Goal: Communication & Community: Share content

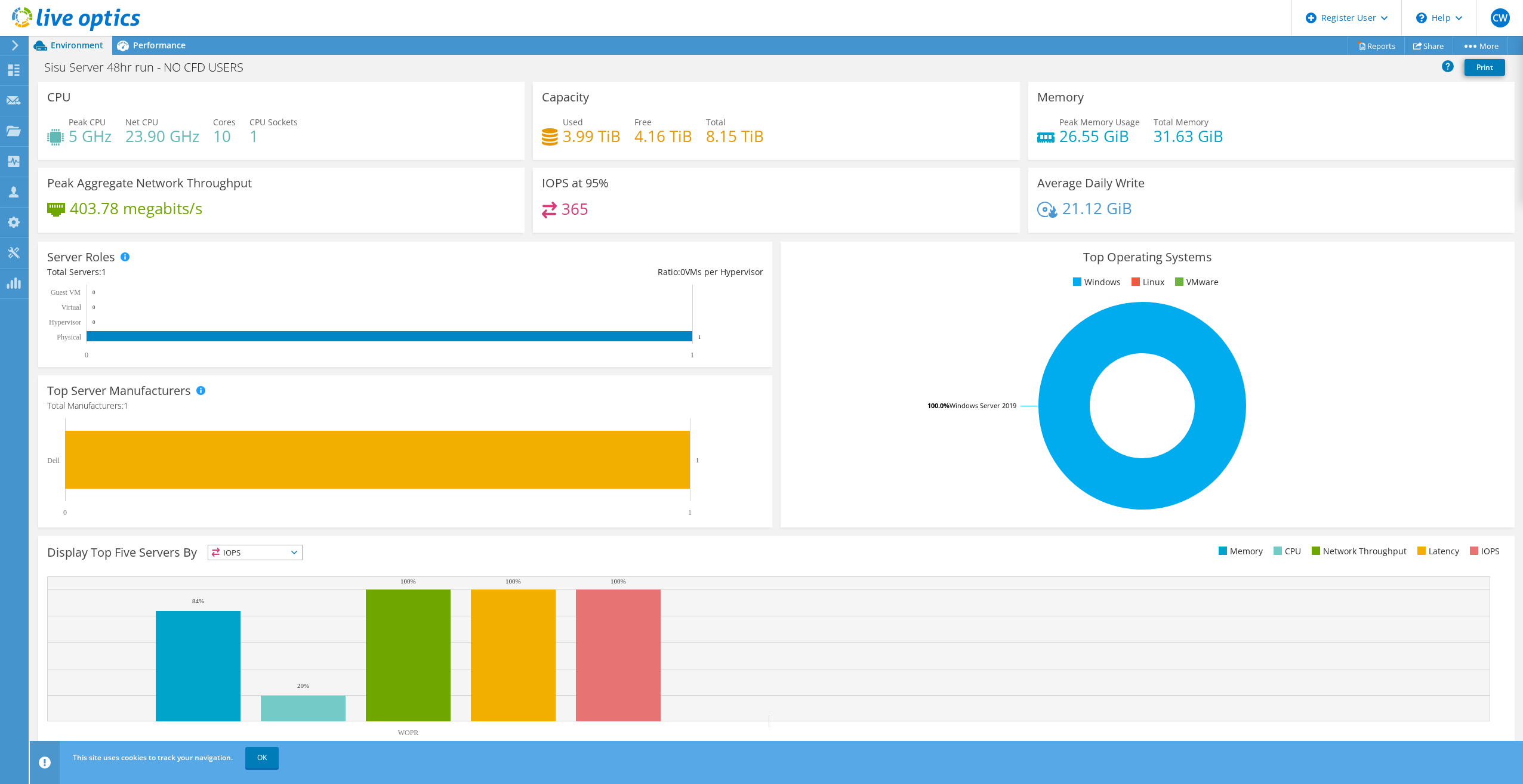
scroll to position [53, 0]
click at [1440, 43] on link "Share" at bounding box center [1428, 46] width 49 height 19
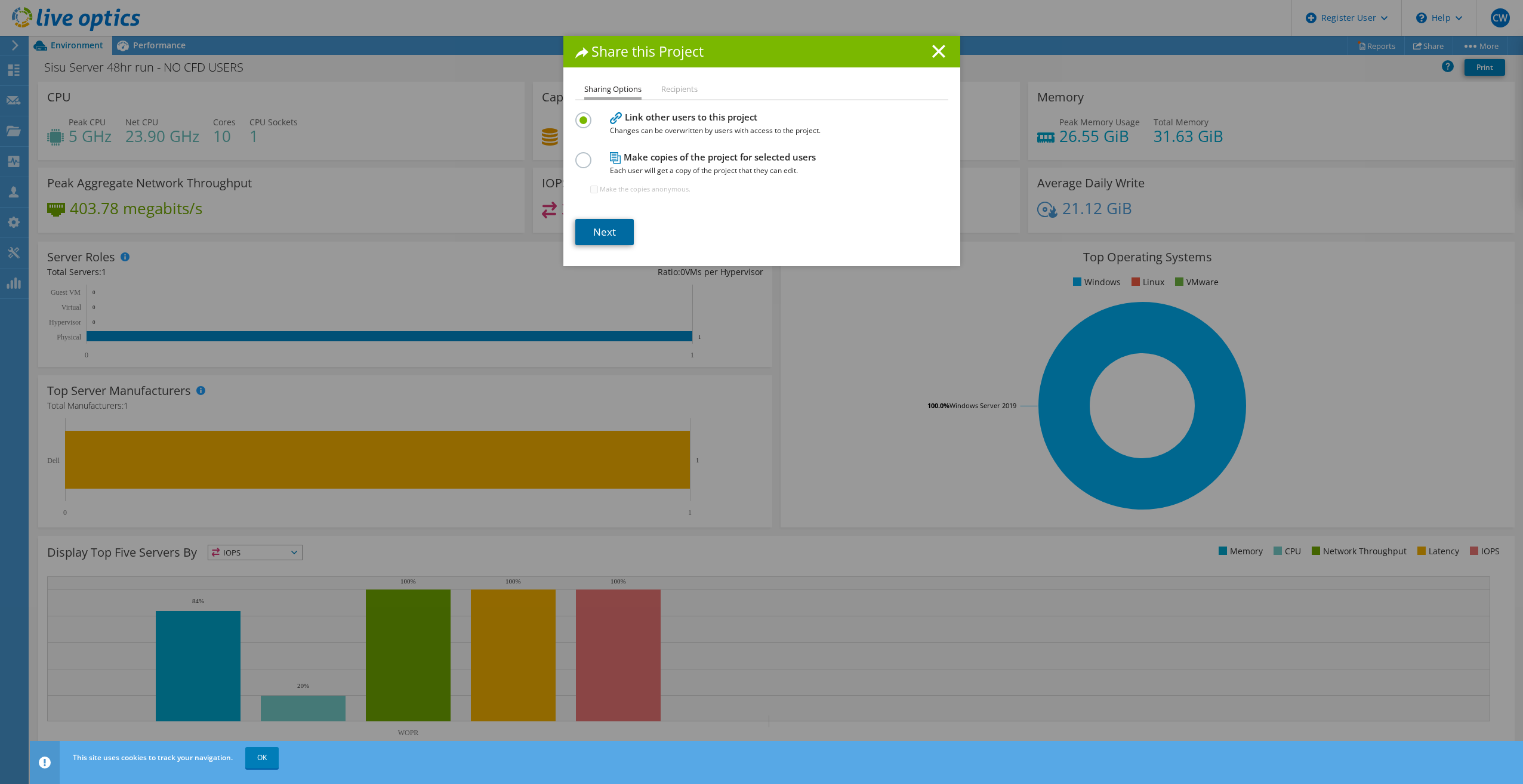
click at [612, 226] on link "Next" at bounding box center [604, 232] width 58 height 26
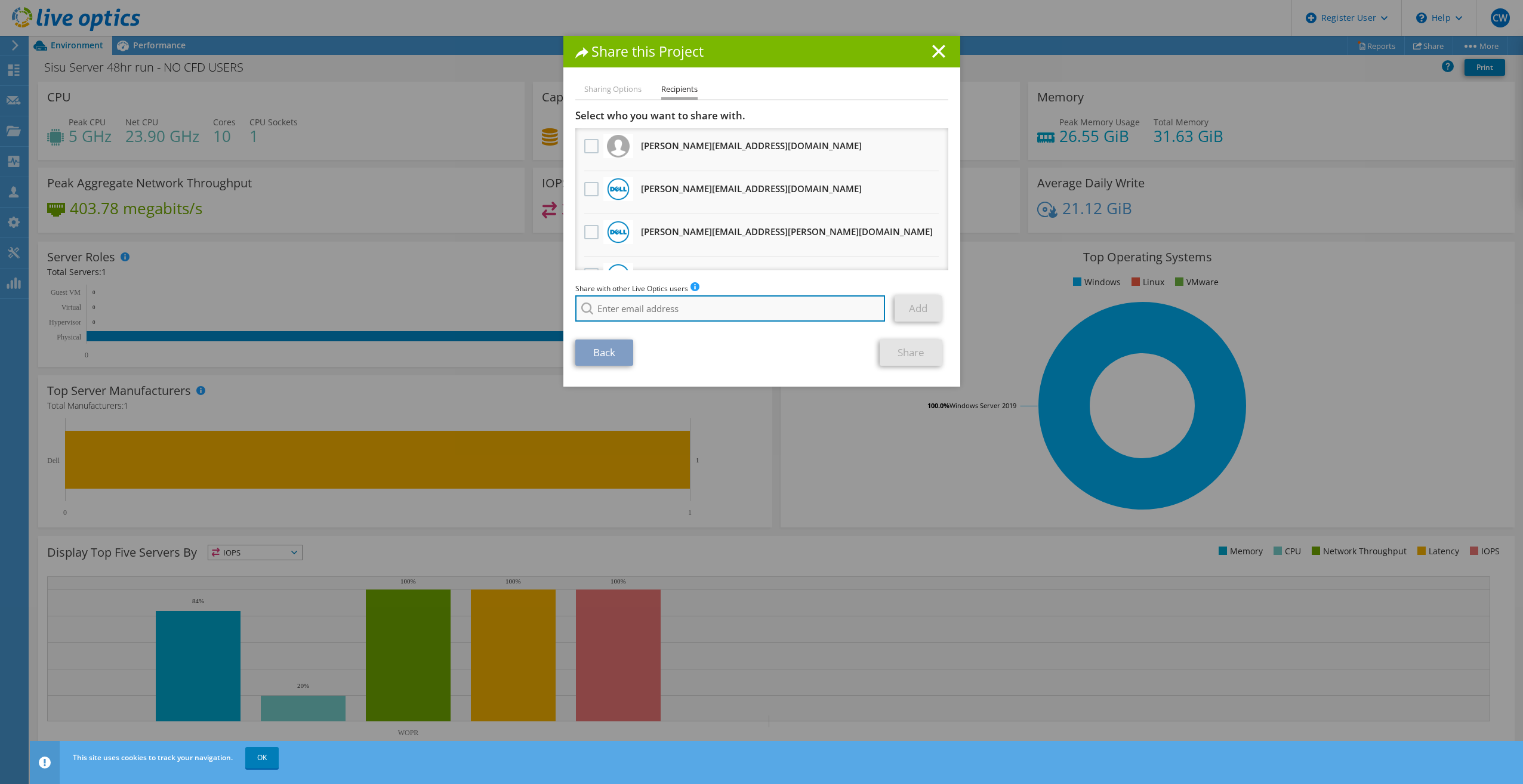
click at [675, 306] on input "search" at bounding box center [730, 309] width 310 height 26
type input "Royce.runge"
drag, startPoint x: 664, startPoint y: 308, endPoint x: 520, endPoint y: 299, distance: 144.3
click at [520, 299] on div "Share this Project Sharing Options Recipients Link other users to this project …" at bounding box center [762, 392] width 1523 height 712
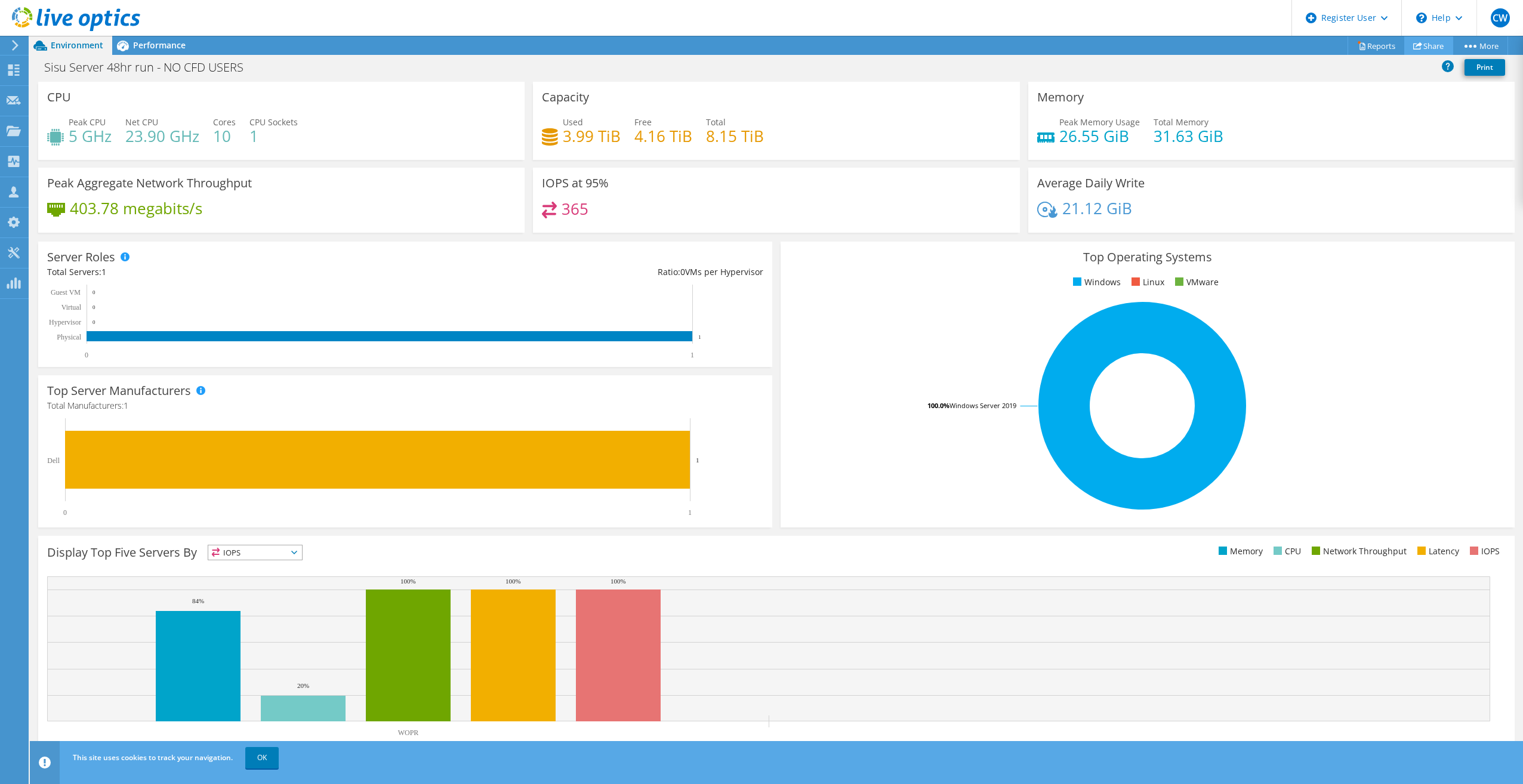
click at [1429, 48] on link "Share" at bounding box center [1428, 46] width 49 height 19
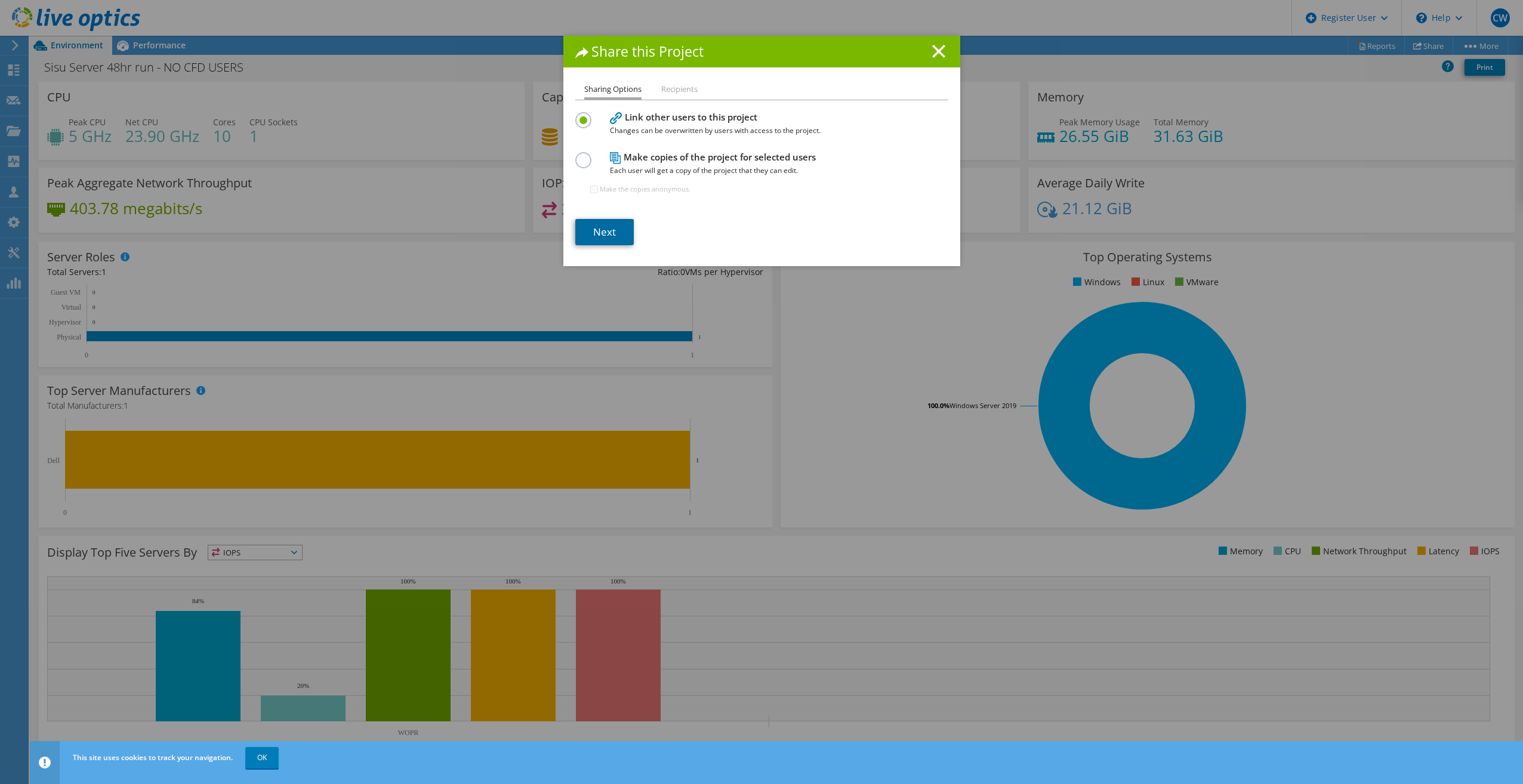
click at [601, 230] on link "Next" at bounding box center [604, 232] width 58 height 26
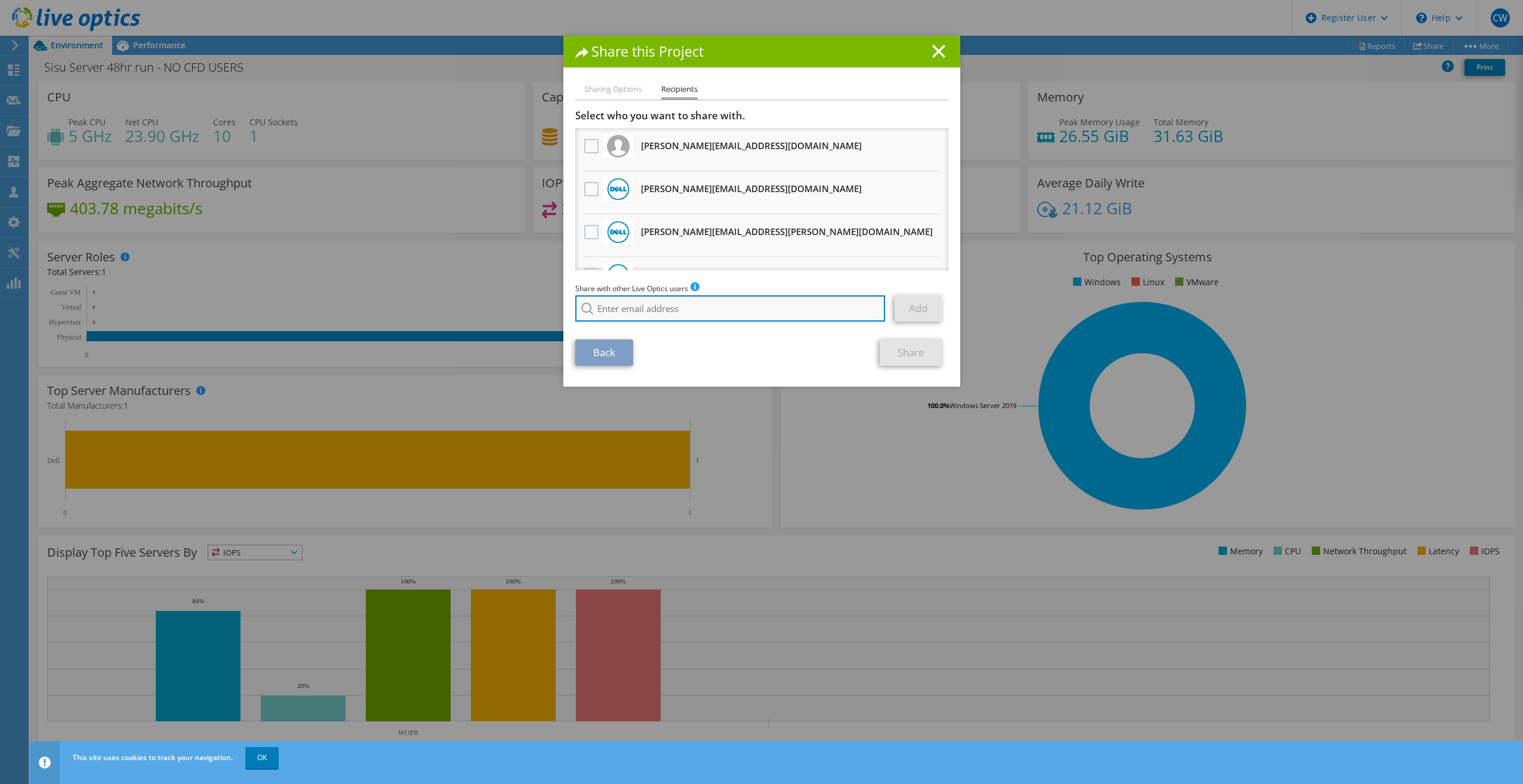
click at [639, 301] on input "search" at bounding box center [730, 309] width 310 height 26
paste input "roy.runge@dell.com"
click at [683, 325] on li "Roy.Runge@dell.com" at bounding box center [697, 325] width 243 height 14
type input "Roy.Runge@dell.com"
click at [902, 312] on link "Add" at bounding box center [918, 309] width 47 height 26
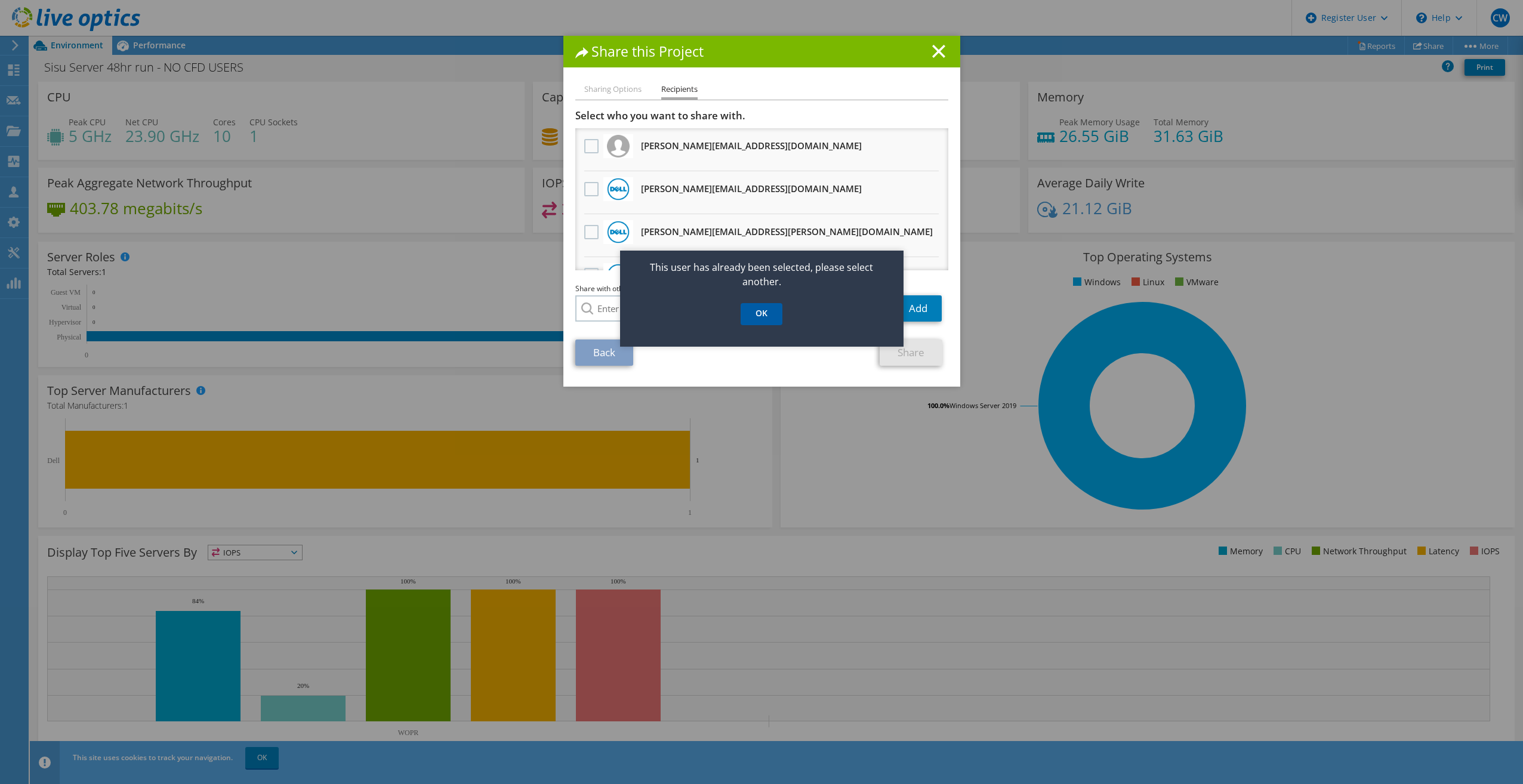
click at [768, 318] on link "OK" at bounding box center [762, 314] width 42 height 22
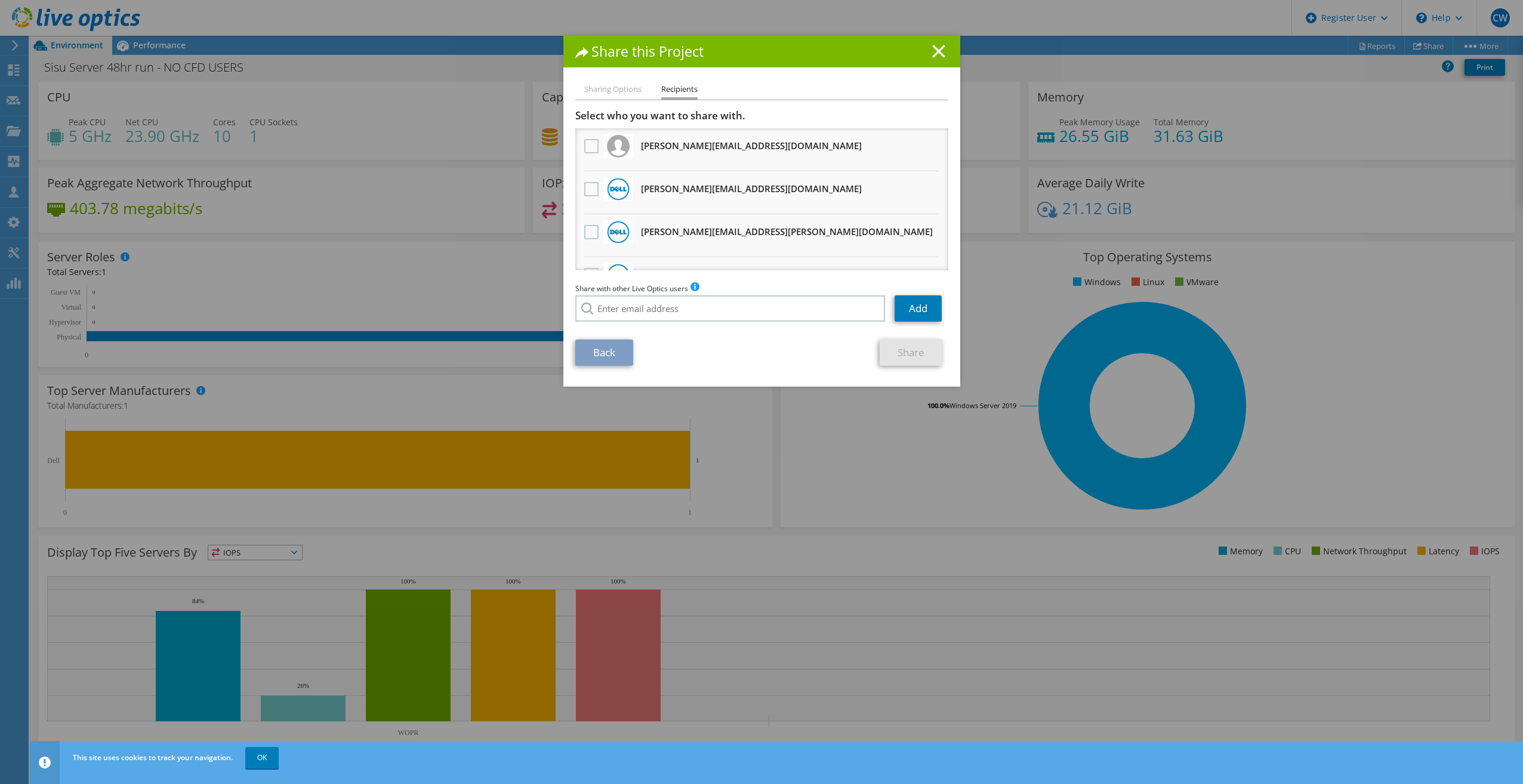
click at [933, 46] on line at bounding box center [939, 52] width 12 height 12
